Goal: Task Accomplishment & Management: Manage account settings

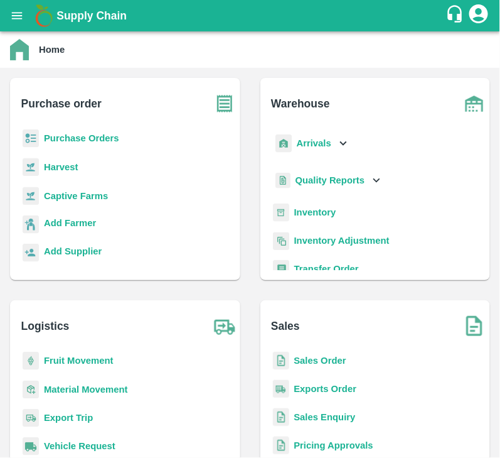
click at [91, 136] on b "Purchase Orders" at bounding box center [81, 138] width 75 height 10
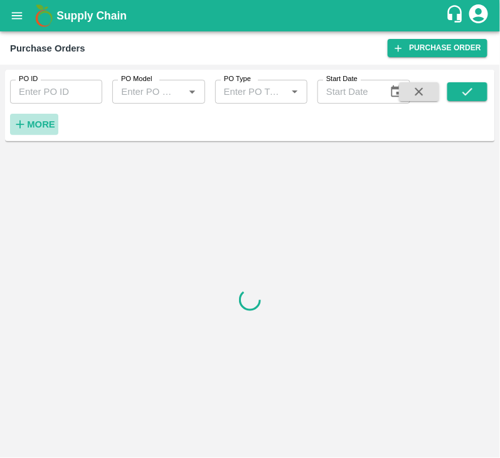
click at [45, 126] on strong "More" at bounding box center [41, 124] width 28 height 10
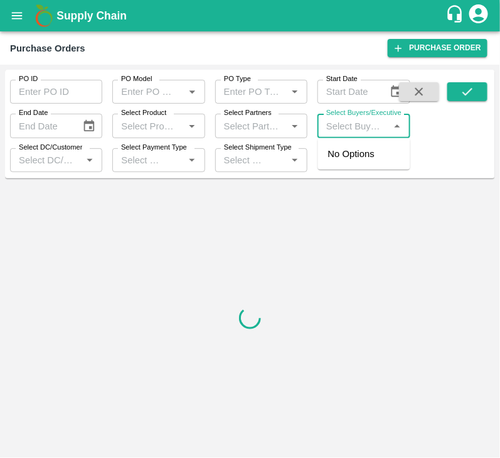
click at [361, 128] on input "Select Buyers/Executive" at bounding box center [353, 125] width 64 height 16
type input "sagar"
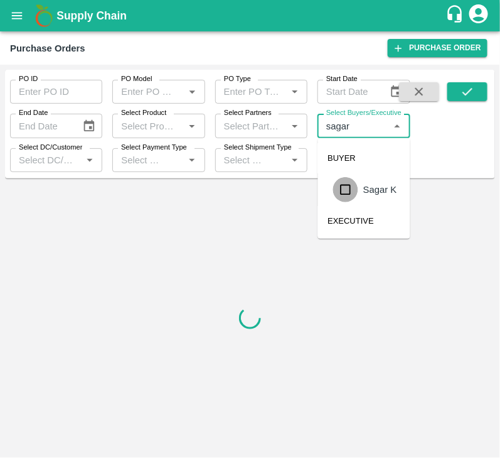
click at [353, 191] on input "checkbox" at bounding box center [345, 189] width 25 height 25
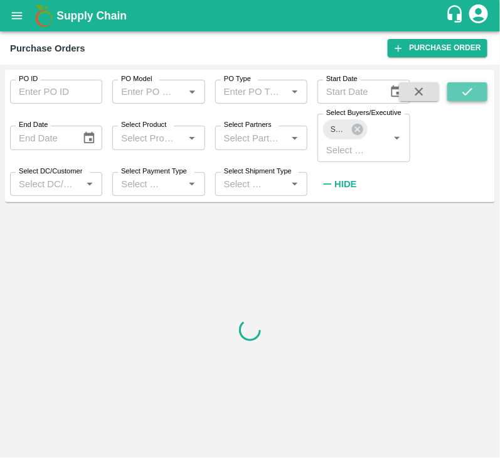
click at [480, 87] on button "submit" at bounding box center [468, 91] width 40 height 19
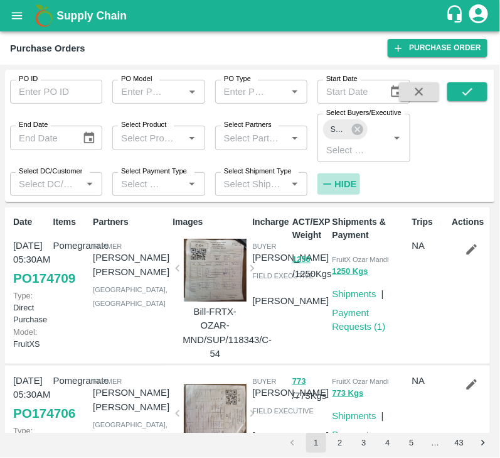
click at [345, 182] on strong "Hide" at bounding box center [346, 184] width 22 height 10
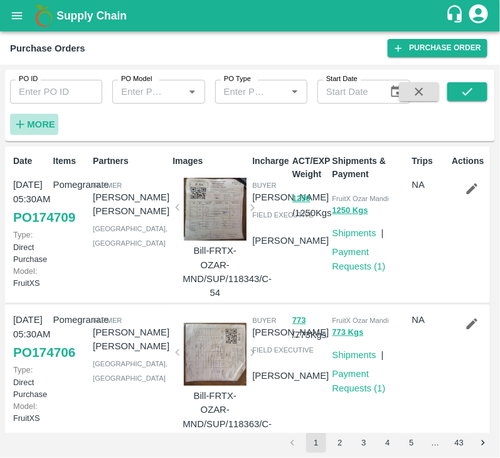
click at [41, 129] on h6 "More" at bounding box center [41, 124] width 28 height 16
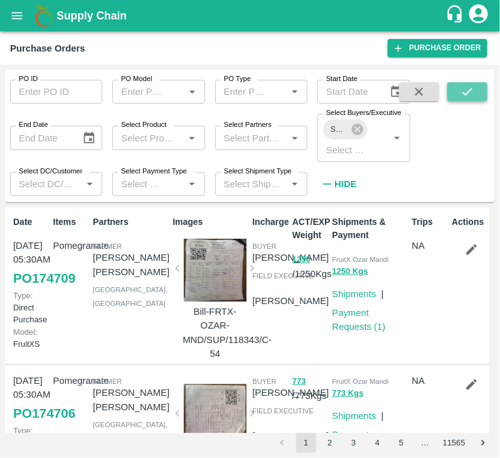
click at [460, 88] on button "submit" at bounding box center [468, 91] width 40 height 19
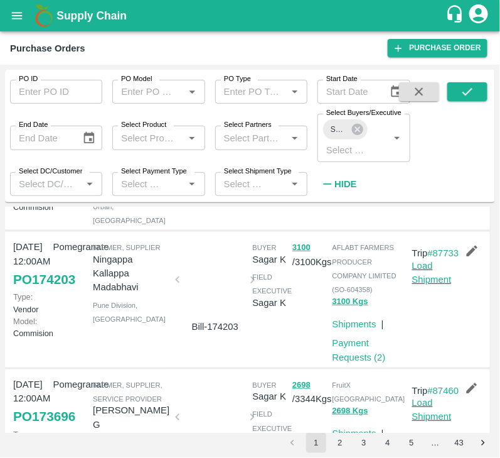
scroll to position [125, 0]
click at [202, 286] on div at bounding box center [215, 283] width 65 height 67
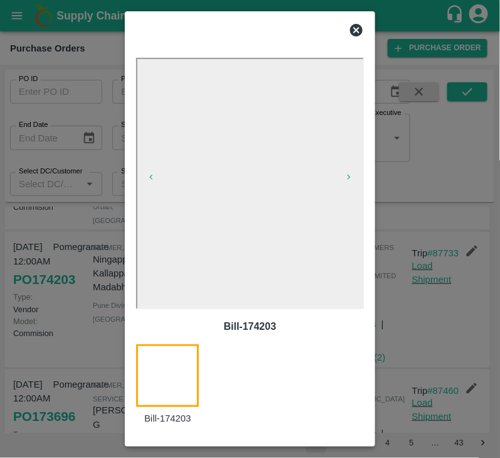
click at [359, 33] on icon at bounding box center [356, 30] width 13 height 13
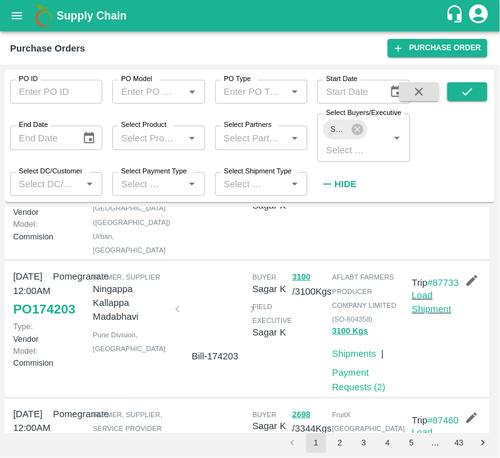
scroll to position [95, 0]
